Goal: Task Accomplishment & Management: Manage account settings

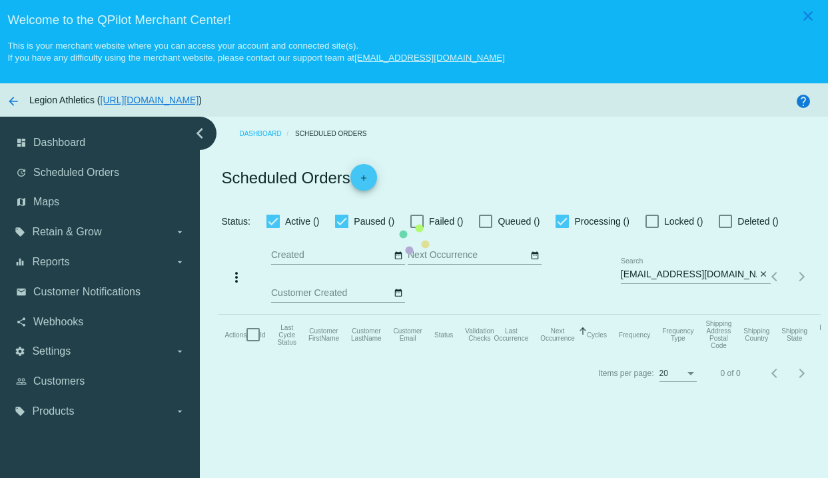
click at [568, 314] on mat-table "Actions Id Last Cycle Status Customer FirstName Customer LastName Customer Emai…" at bounding box center [519, 334] width 602 height 40
click at [469, 314] on mat-table "Actions Id Last Cycle Status Customer FirstName Customer LastName Customer Emai…" at bounding box center [519, 334] width 602 height 40
click at [597, 314] on mat-table "Actions Id Last Cycle Status Customer FirstName Customer LastName Customer Emai…" at bounding box center [519, 334] width 602 height 40
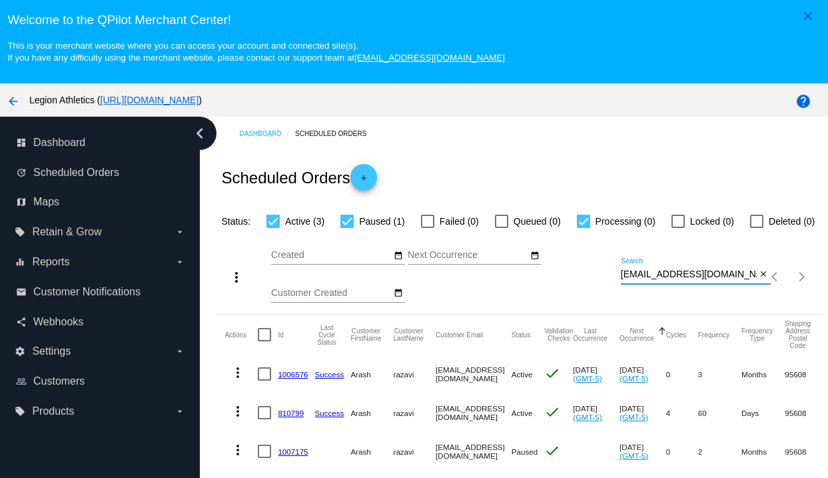
drag, startPoint x: 725, startPoint y: 276, endPoint x: 712, endPoint y: 245, distance: 33.4
click at [712, 245] on div "more_vert Oct Jan Feb Mar Apr 1" at bounding box center [519, 271] width 602 height 85
paste input "Amanda.sparks001"
type input "[PERSON_NAME][EMAIL_ADDRESS][DOMAIN_NAME]"
click at [675, 180] on div "Scheduled Orders add" at bounding box center [519, 177] width 602 height 53
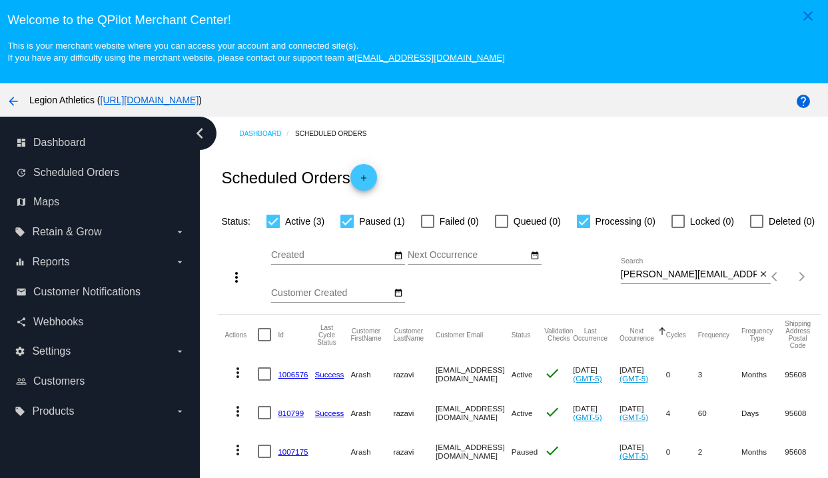
click at [625, 161] on div "Scheduled Orders add" at bounding box center [519, 177] width 602 height 53
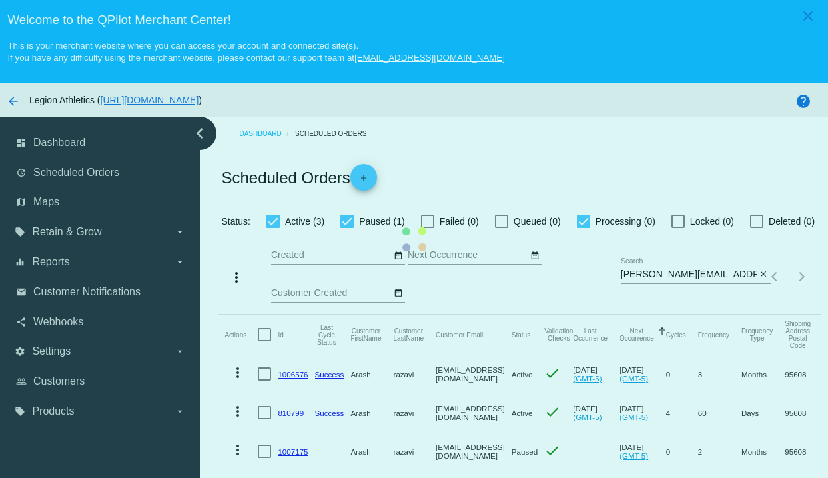
click at [597, 314] on mat-table "Actions Id Last Cycle Status Customer FirstName Customer LastName Customer Emai…" at bounding box center [519, 411] width 602 height 194
click at [497, 314] on mat-table "Actions Id Last Cycle Status Customer FirstName Customer LastName Customer Emai…" at bounding box center [519, 411] width 602 height 194
click at [468, 314] on mat-table "Actions Id Last Cycle Status Customer FirstName Customer LastName Customer Emai…" at bounding box center [519, 411] width 602 height 194
click at [478, 314] on mat-table "Actions Id Last Cycle Status Customer FirstName Customer LastName Customer Emai…" at bounding box center [519, 411] width 602 height 194
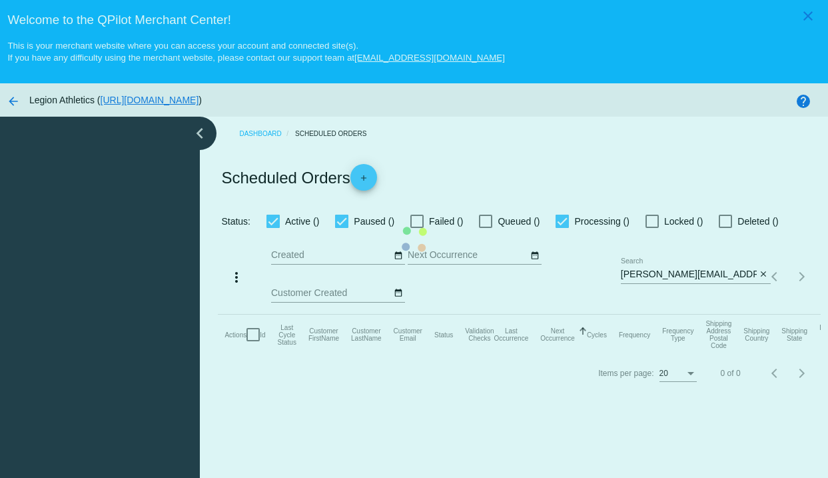
click at [629, 314] on mat-table "Actions Id Last Cycle Status Customer FirstName Customer LastName Customer Emai…" at bounding box center [519, 334] width 602 height 40
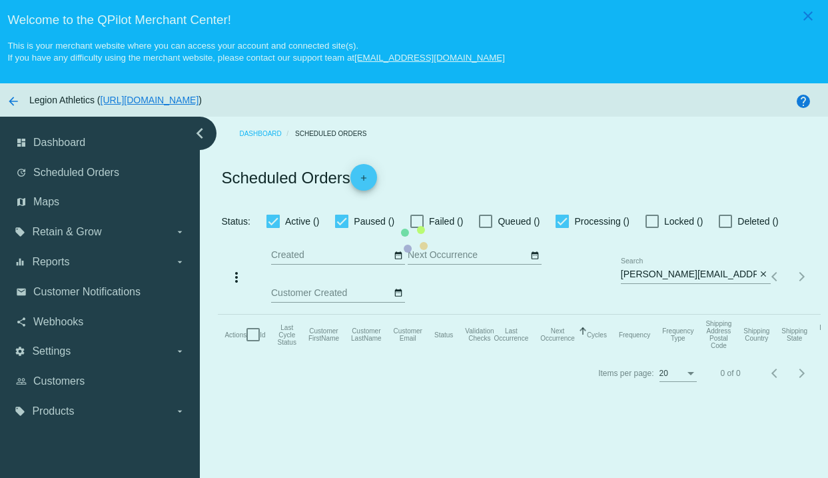
click at [599, 314] on mat-table "Actions Id Last Cycle Status Customer FirstName Customer LastName Customer Emai…" at bounding box center [519, 334] width 602 height 40
click at [669, 314] on mat-table "Actions Id Last Cycle Status Customer FirstName Customer LastName Customer Emai…" at bounding box center [519, 334] width 602 height 40
click at [644, 314] on mat-table "Actions Id Last Cycle Status Customer FirstName Customer LastName Customer Emai…" at bounding box center [519, 334] width 602 height 40
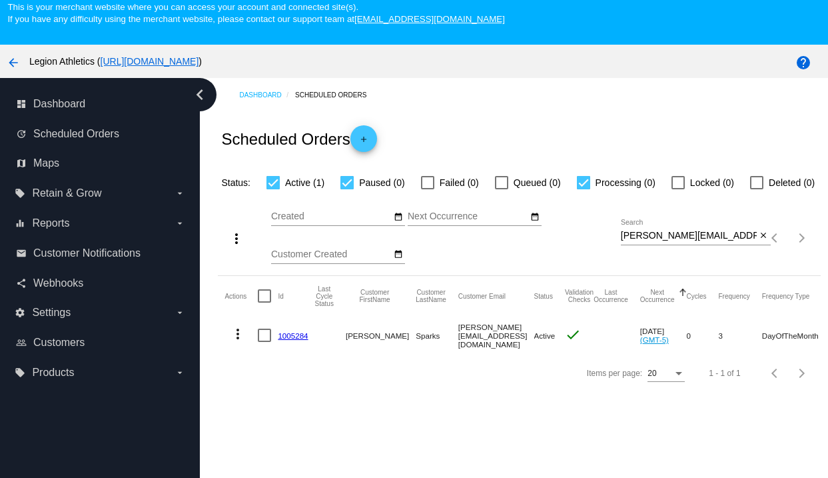
scroll to position [38, 0]
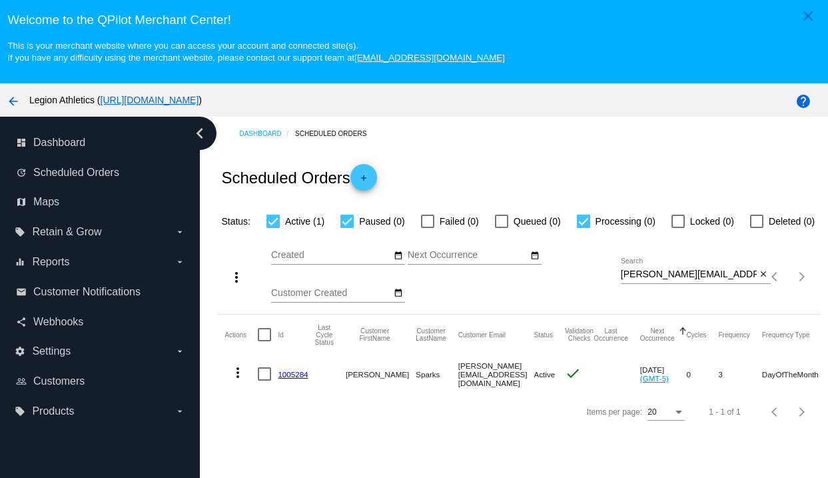
click at [290, 378] on link "1005284" at bounding box center [293, 374] width 30 height 9
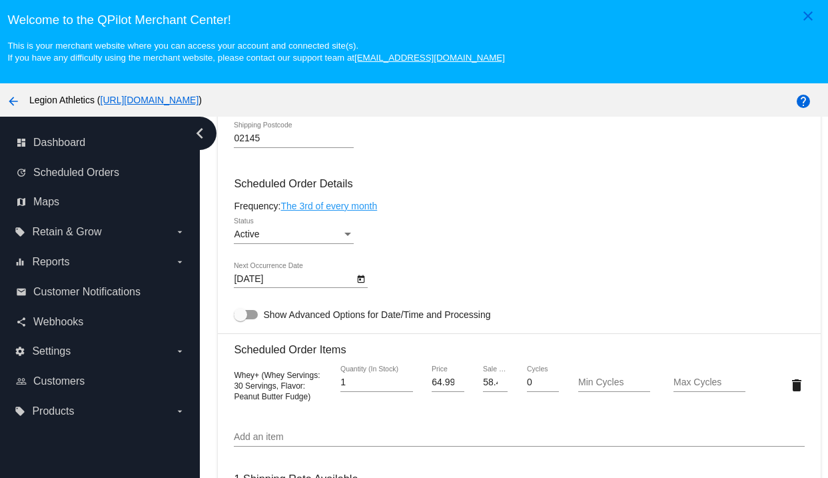
scroll to position [659, 0]
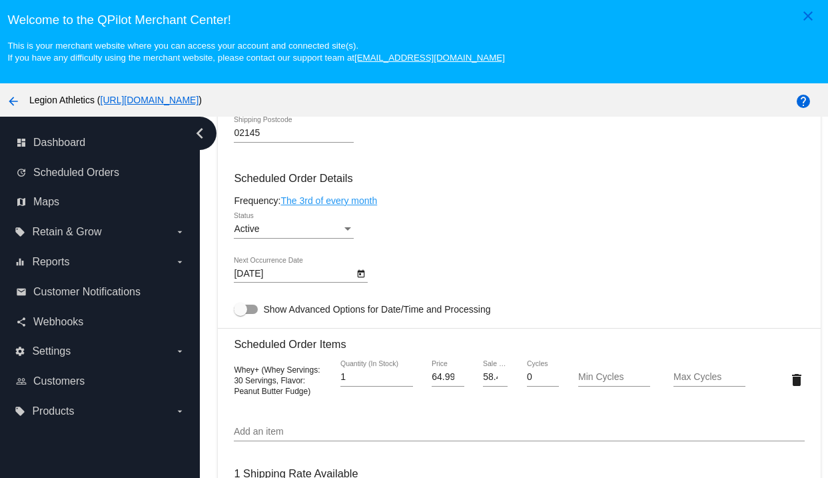
click at [518, 155] on div "02145 Shipping Postcode" at bounding box center [519, 136] width 570 height 38
click at [639, 206] on div "Frequency: The 3rd of every month" at bounding box center [519, 200] width 570 height 11
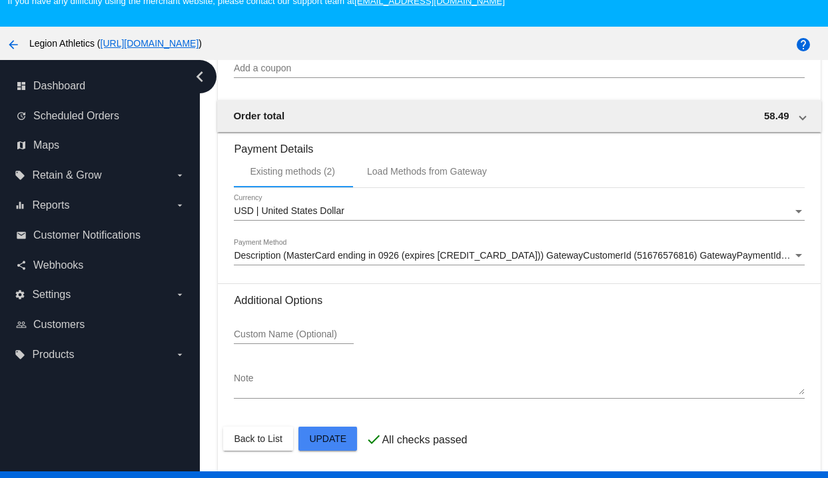
scroll to position [85, 0]
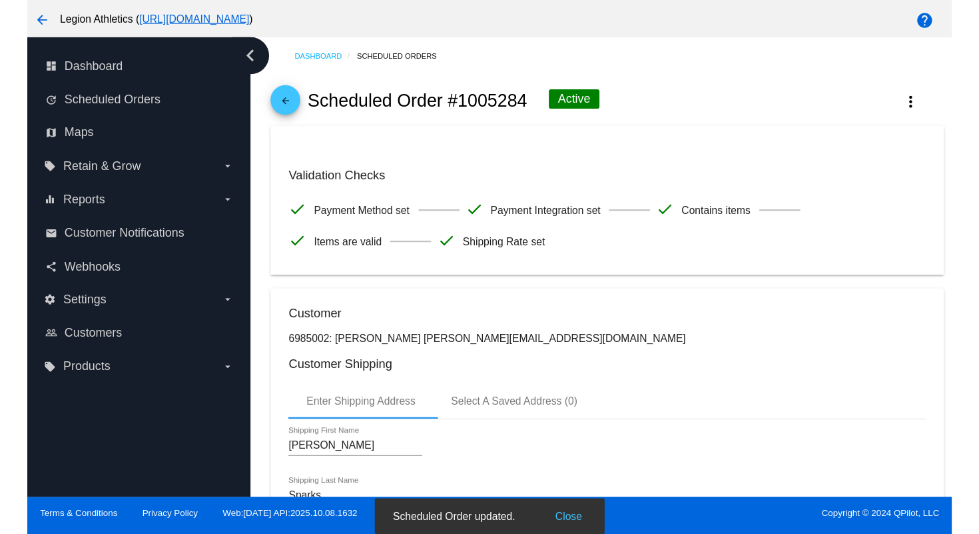
scroll to position [0, 0]
